Goal: Task Accomplishment & Management: Manage account settings

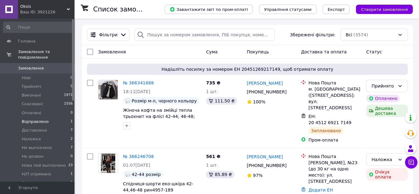
click at [43, 119] on span "Відправлено" at bounding box center [35, 122] width 27 height 6
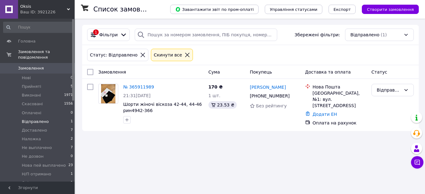
click at [185, 55] on icon at bounding box center [187, 55] width 4 height 4
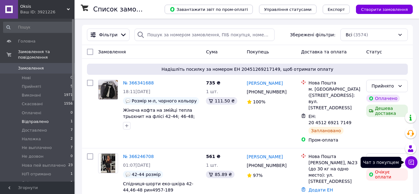
click at [410, 165] on icon at bounding box center [411, 162] width 6 height 6
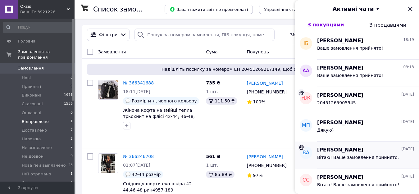
scroll to position [31, 0]
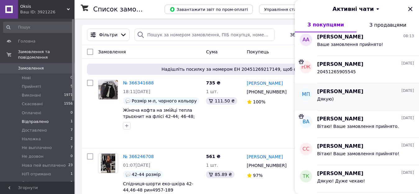
click at [354, 107] on div "Марія Попович 11.10.2025 Дякую)" at bounding box center [368, 96] width 102 height 27
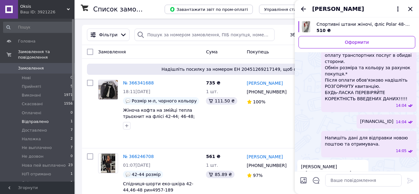
scroll to position [435, 0]
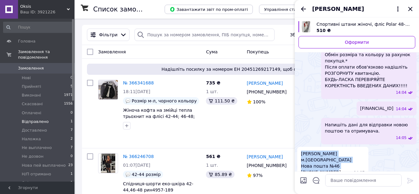
drag, startPoint x: 302, startPoint y: 128, endPoint x: 334, endPoint y: 146, distance: 36.6
click at [334, 151] on span "Попович Марія Ігорівна м.Львів Нова пошта №46 +380932585392" at bounding box center [326, 163] width 50 height 25
copy span "Попович Марія Ігорівна м.Львів Нова пошта №46 +380932585392"
click at [409, 10] on icon "Закрити" at bounding box center [410, 8] width 7 height 7
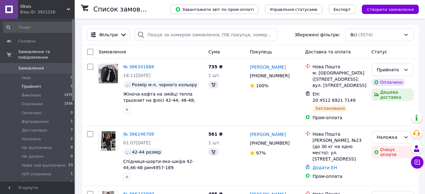
click at [35, 84] on span "Прийняті" at bounding box center [31, 87] width 19 height 6
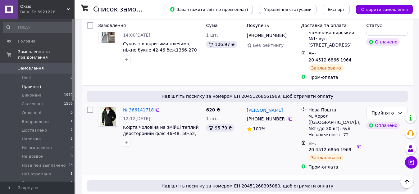
scroll to position [270, 0]
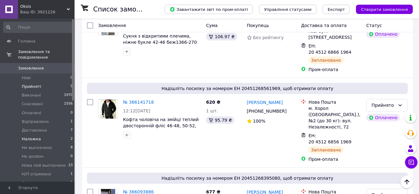
click at [35, 136] on span "Наложка" at bounding box center [31, 139] width 19 height 6
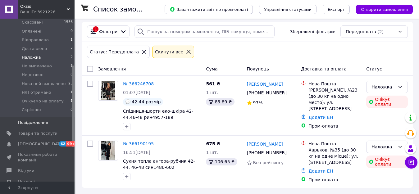
scroll to position [93, 0]
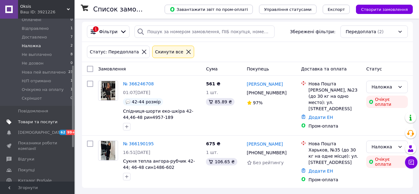
click at [39, 119] on span "Товари та послуги" at bounding box center [37, 122] width 39 height 6
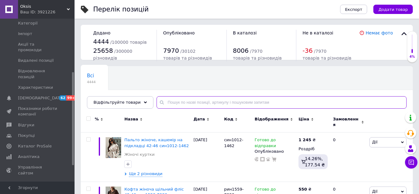
click at [193, 104] on input "text" at bounding box center [282, 102] width 250 height 12
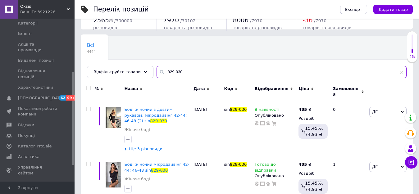
scroll to position [94, 0]
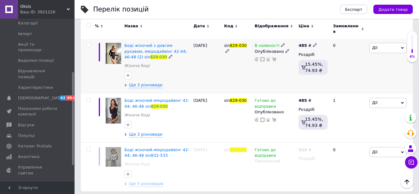
type input "829-030"
click at [386, 46] on span "Дії" at bounding box center [388, 48] width 37 height 10
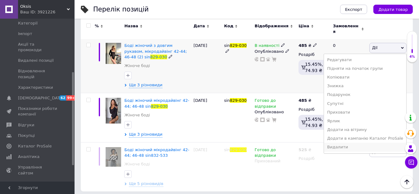
click at [355, 143] on li "Видалити" at bounding box center [365, 147] width 82 height 9
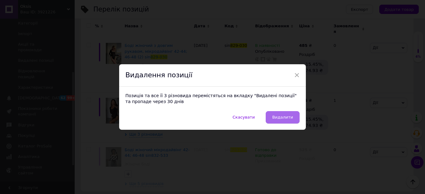
click at [290, 121] on button "Видалити" at bounding box center [282, 117] width 34 height 12
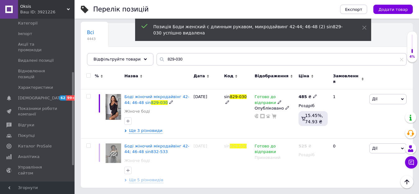
scroll to position [39, 0]
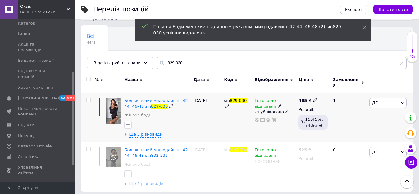
click at [313, 98] on icon at bounding box center [315, 100] width 4 height 4
click at [330, 92] on input "485" at bounding box center [343, 93] width 47 height 12
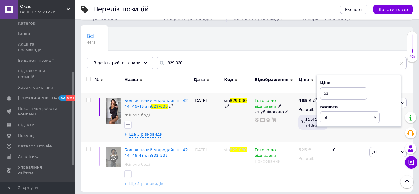
type input "532"
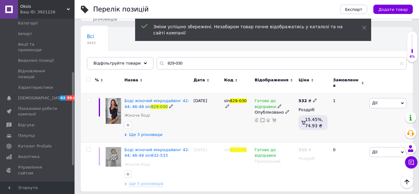
click at [139, 132] on span "Ще 3 різновиди" at bounding box center [146, 135] width 34 height 6
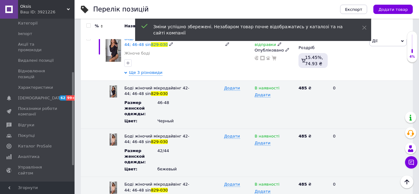
scroll to position [102, 0]
click at [313, 85] on icon at bounding box center [315, 87] width 4 height 4
click at [313, 84] on input "485" at bounding box center [311, 87] width 28 height 9
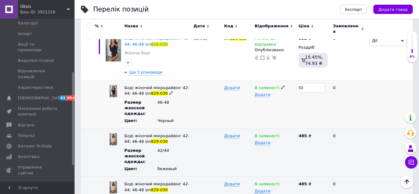
type input "532"
click at [310, 133] on div "485 ₴" at bounding box center [313, 136] width 29 height 6
click at [313, 134] on icon at bounding box center [315, 136] width 4 height 4
click at [313, 131] on input "485" at bounding box center [311, 135] width 28 height 9
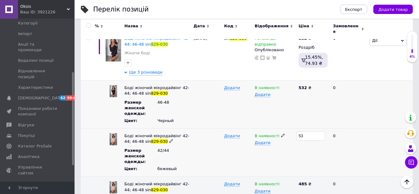
type input "532"
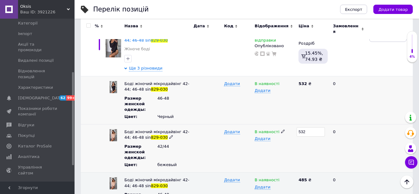
scroll to position [164, 0]
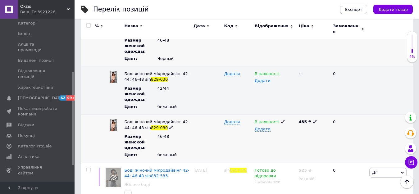
click at [313, 120] on icon at bounding box center [315, 122] width 4 height 4
type input "532"
click at [281, 120] on icon at bounding box center [283, 122] width 4 height 4
click at [276, 153] on li "Готово до відправки" at bounding box center [273, 160] width 43 height 14
click at [281, 71] on icon at bounding box center [283, 73] width 4 height 4
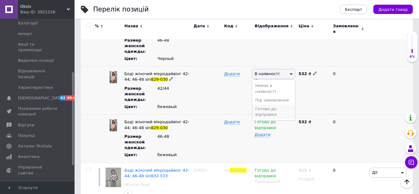
click at [272, 105] on li "Готово до відправки" at bounding box center [273, 112] width 43 height 14
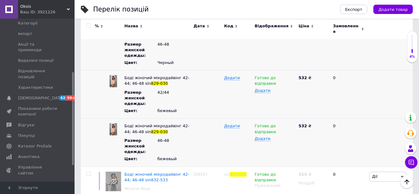
scroll to position [102, 0]
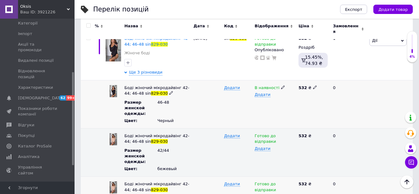
click at [281, 85] on icon at bounding box center [283, 87] width 4 height 4
click at [267, 121] on li "Готово до відправки" at bounding box center [273, 126] width 43 height 14
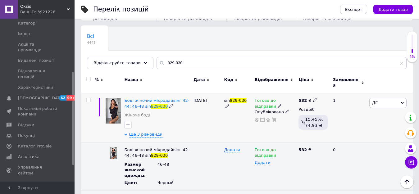
click at [380, 101] on span "Дії" at bounding box center [388, 103] width 37 height 10
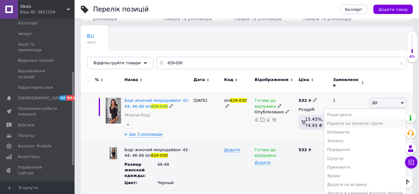
click at [372, 122] on li "Підняти на початок групи" at bounding box center [365, 123] width 82 height 9
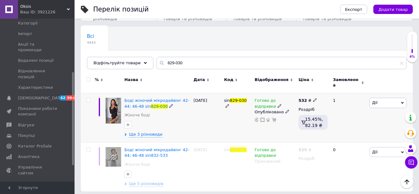
click at [314, 99] on use at bounding box center [314, 100] width 3 height 3
type input "535"
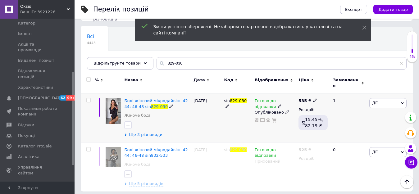
click at [147, 133] on span "Ще 3 різновиди" at bounding box center [146, 135] width 34 height 6
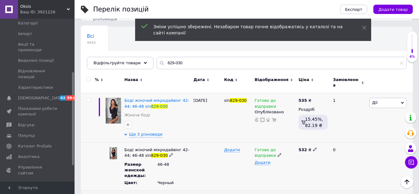
click at [313, 148] on icon at bounding box center [315, 150] width 4 height 4
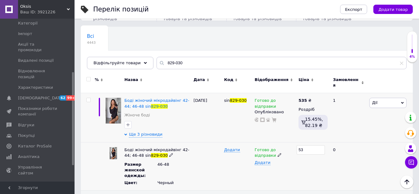
type input "535"
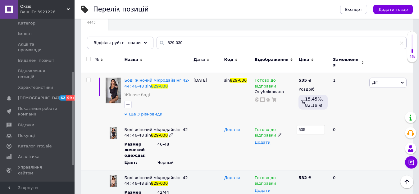
scroll to position [71, 0]
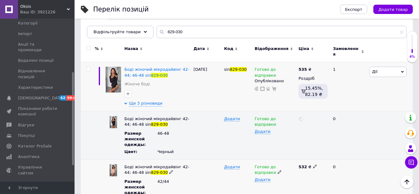
click at [313, 165] on use at bounding box center [314, 166] width 3 height 3
type input "535"
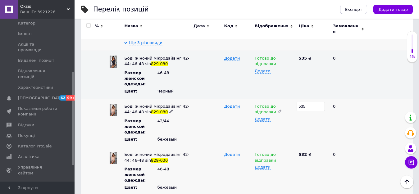
scroll to position [133, 0]
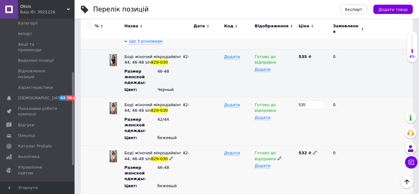
click at [313, 151] on icon at bounding box center [315, 153] width 4 height 4
type input "535"
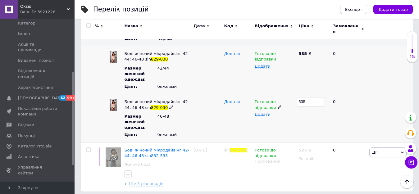
click at [316, 130] on div "535" at bounding box center [313, 118] width 32 height 48
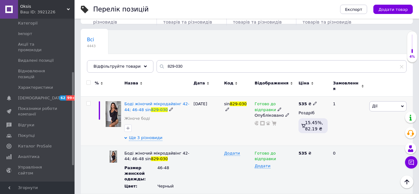
scroll to position [29, 0]
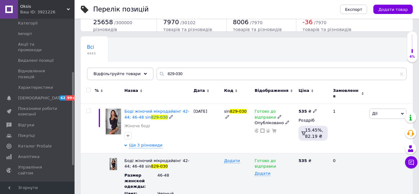
click at [388, 112] on span "Дії" at bounding box center [388, 114] width 37 height 10
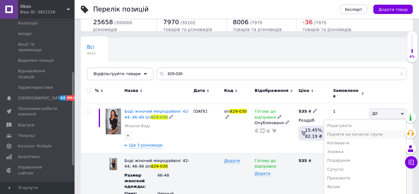
click at [369, 132] on li "Підняти на початок групи" at bounding box center [365, 134] width 82 height 9
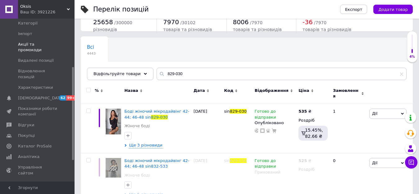
scroll to position [0, 0]
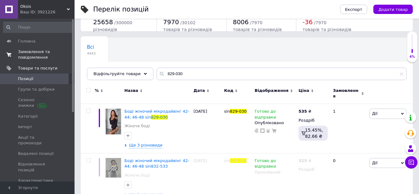
click at [45, 52] on span "Замовлення та повідомлення" at bounding box center [37, 54] width 39 height 11
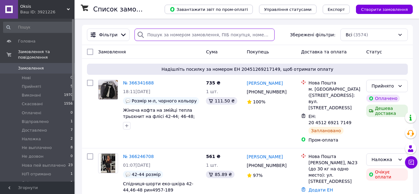
click at [153, 33] on input "search" at bounding box center [205, 35] width 140 height 12
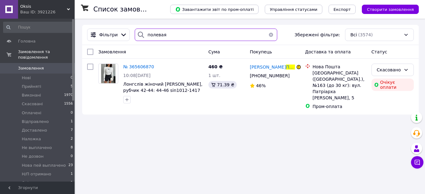
type input "полевая"
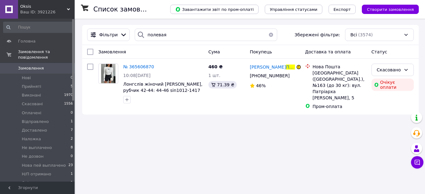
click at [268, 36] on button "button" at bounding box center [271, 35] width 12 height 12
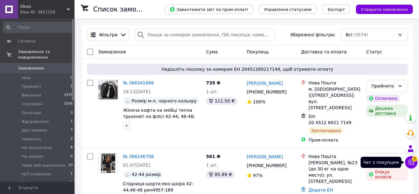
click at [412, 166] on button "Чат з покупцем 2" at bounding box center [411, 162] width 12 height 12
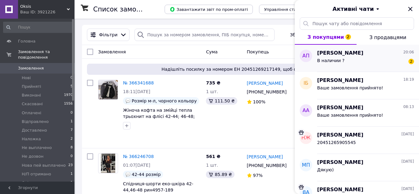
click at [354, 67] on div "В наличии ? 2" at bounding box center [365, 62] width 97 height 10
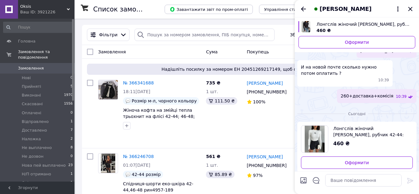
scroll to position [406, 0]
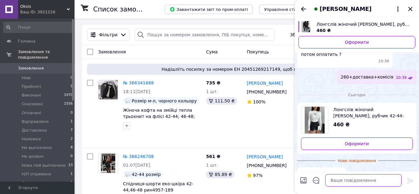
click at [348, 186] on textarea at bounding box center [363, 180] width 76 height 12
click at [358, 180] on textarea at bounding box center [363, 180] width 76 height 12
type textarea "Так"
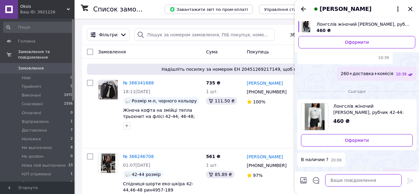
scroll to position [411, 0]
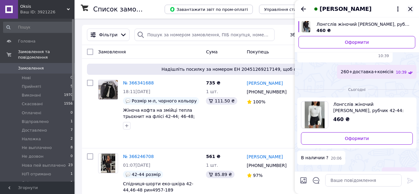
click at [409, 8] on icon "Закрити" at bounding box center [410, 8] width 7 height 7
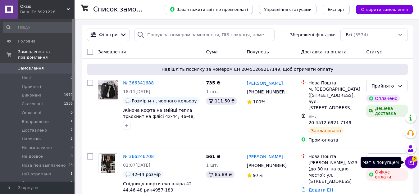
click at [411, 163] on icon at bounding box center [411, 162] width 6 height 6
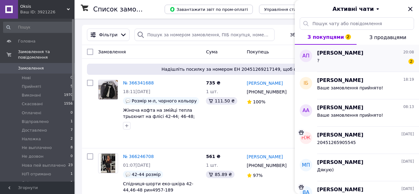
click at [343, 56] on span "Анна Полевая" at bounding box center [340, 53] width 46 height 7
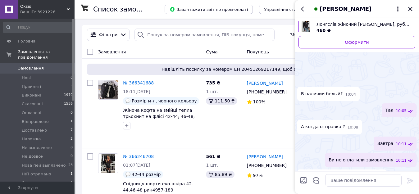
scroll to position [472, 0]
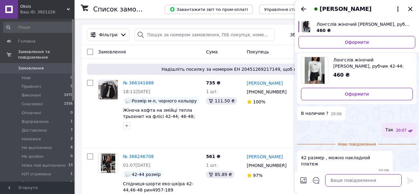
click at [364, 182] on textarea at bounding box center [363, 180] width 76 height 12
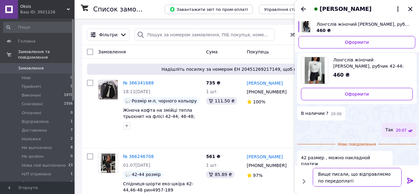
type textarea "Вище писали, що відправляємо по передоплаті."
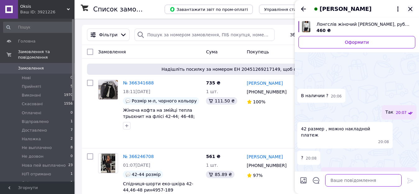
scroll to position [490, 0]
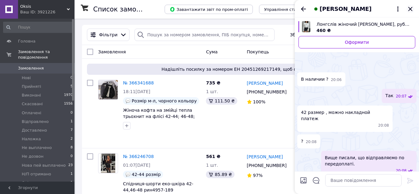
click at [409, 8] on icon "Закрити" at bounding box center [410, 9] width 4 height 4
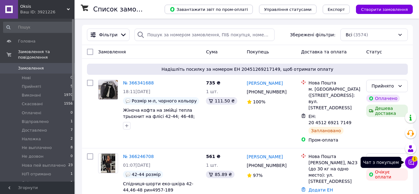
click at [411, 162] on icon at bounding box center [411, 162] width 6 height 6
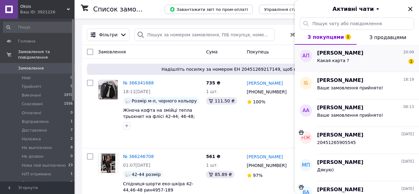
click at [343, 53] on span "Анна Полевая" at bounding box center [340, 53] width 46 height 7
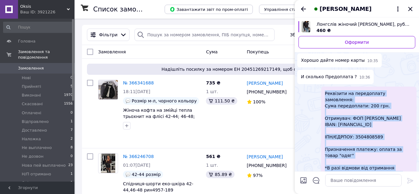
scroll to position [253, 0]
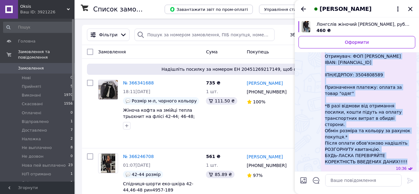
drag, startPoint x: 325, startPoint y: 86, endPoint x: 373, endPoint y: 149, distance: 78.8
click at [373, 149] on span "Реквізити на передоплату замовлення: Сума передоплати: 200 грн. Отримувач: ФОП …" at bounding box center [369, 96] width 88 height 137
copy span "Реквізити на передоплату замовлення: Сума передоплати: 200 грн. Отримувач: ФОП …"
click at [338, 181] on textarea at bounding box center [363, 180] width 76 height 12
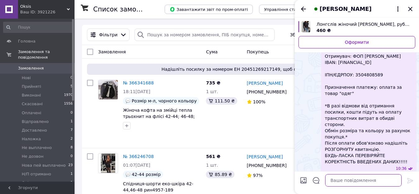
paste textarea "Реквізити на передоплату замовлення: Сума передоплати: 200 грн. Отримувач: ФОП …"
type textarea "Реквізити на передоплату замовлення: Сума передоплати: 200 грн. Отримувач: ФОП …"
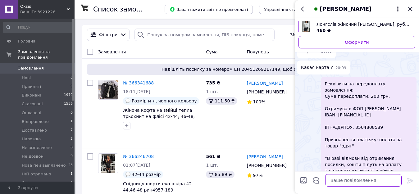
scroll to position [638, 0]
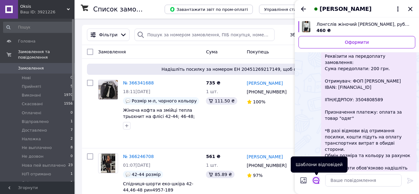
click at [316, 180] on icon "Відкрити шаблони відповідей" at bounding box center [316, 180] width 7 height 7
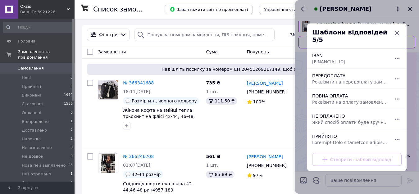
click at [320, 60] on span "UA873220010000026008350092691" at bounding box center [350, 61] width 76 height 6
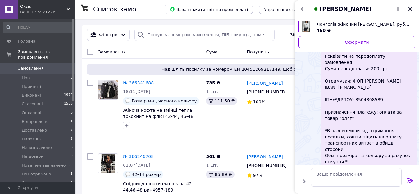
type textarea "UA873220010000026008350092691"
click at [412, 181] on icon at bounding box center [410, 181] width 6 height 6
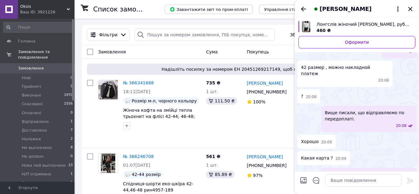
scroll to position [499, 0]
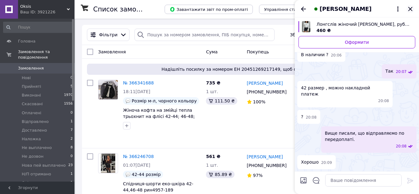
click at [411, 9] on icon "Закрити" at bounding box center [410, 9] width 4 height 4
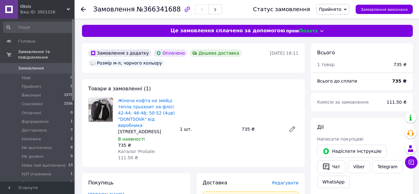
click at [149, 11] on span "№366341688" at bounding box center [159, 9] width 44 height 7
copy span "366341688"
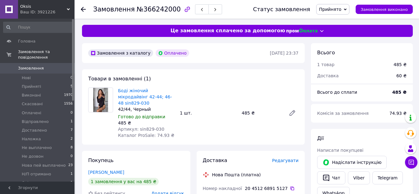
click at [152, 11] on span "№366242000" at bounding box center [159, 9] width 44 height 7
copy span "366242000"
drag, startPoint x: 166, startPoint y: 96, endPoint x: 144, endPoint y: 97, distance: 22.1
click at [144, 97] on span "Боді жіночий мікродайвінг 42-44; 46-48 sin829-030" at bounding box center [146, 97] width 57 height 19
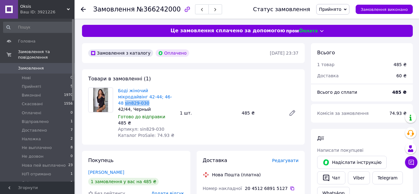
copy link "sin829-030"
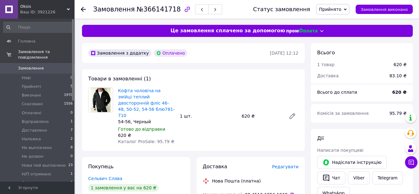
click at [146, 8] on span "№366141718" at bounding box center [159, 9] width 44 height 7
copy span "366141718"
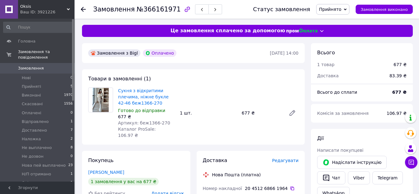
click at [219, 53] on div "Замовлення з Bigl Оплачено" at bounding box center [178, 53] width 183 height 10
click at [150, 12] on span "№366161971" at bounding box center [159, 9] width 44 height 7
copy span "366161971"
drag, startPoint x: 146, startPoint y: 102, endPoint x: 118, endPoint y: 102, distance: 28.3
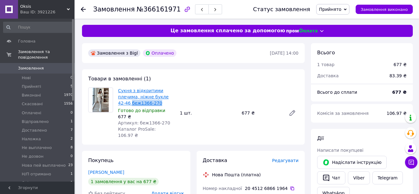
click at [118, 102] on span "Сукня з відкритими плечима, ніжне букле 42-46 беж1366-270" at bounding box center [146, 97] width 57 height 19
copy link "беж1366-270"
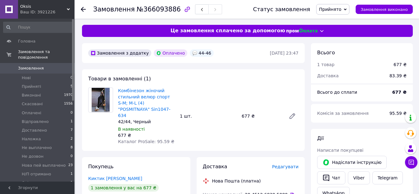
click at [153, 10] on span "№366093886" at bounding box center [159, 9] width 44 height 7
copy span "366093886"
click at [364, 182] on link "Viber" at bounding box center [359, 178] width 22 height 13
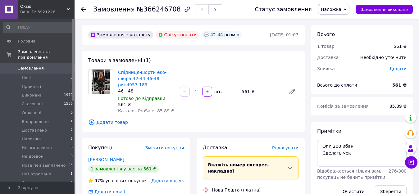
click at [154, 8] on span "№366246708" at bounding box center [159, 9] width 44 height 7
copy span "366246708"
drag, startPoint x: 170, startPoint y: 78, endPoint x: 144, endPoint y: 78, distance: 26.4
click at [144, 78] on span "Спідниця-шорти еко-шкіра 42-44,46-48 рин4957-189" at bounding box center [146, 78] width 57 height 19
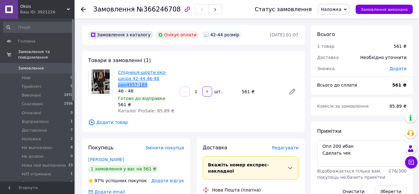
copy link "рин4957-189"
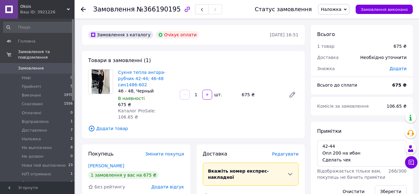
click at [140, 7] on span "№366190195" at bounding box center [159, 9] width 44 height 7
copy span "366190195"
drag, startPoint x: 170, startPoint y: 77, endPoint x: 144, endPoint y: 78, distance: 26.1
click at [144, 78] on span "Сукня тепла ангора-рубчик 42-44; 46-48 син1486-602" at bounding box center [146, 78] width 57 height 19
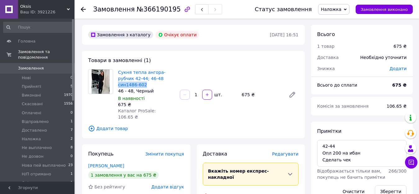
copy link "син1486-602"
